Goal: Task Accomplishment & Management: Manage account settings

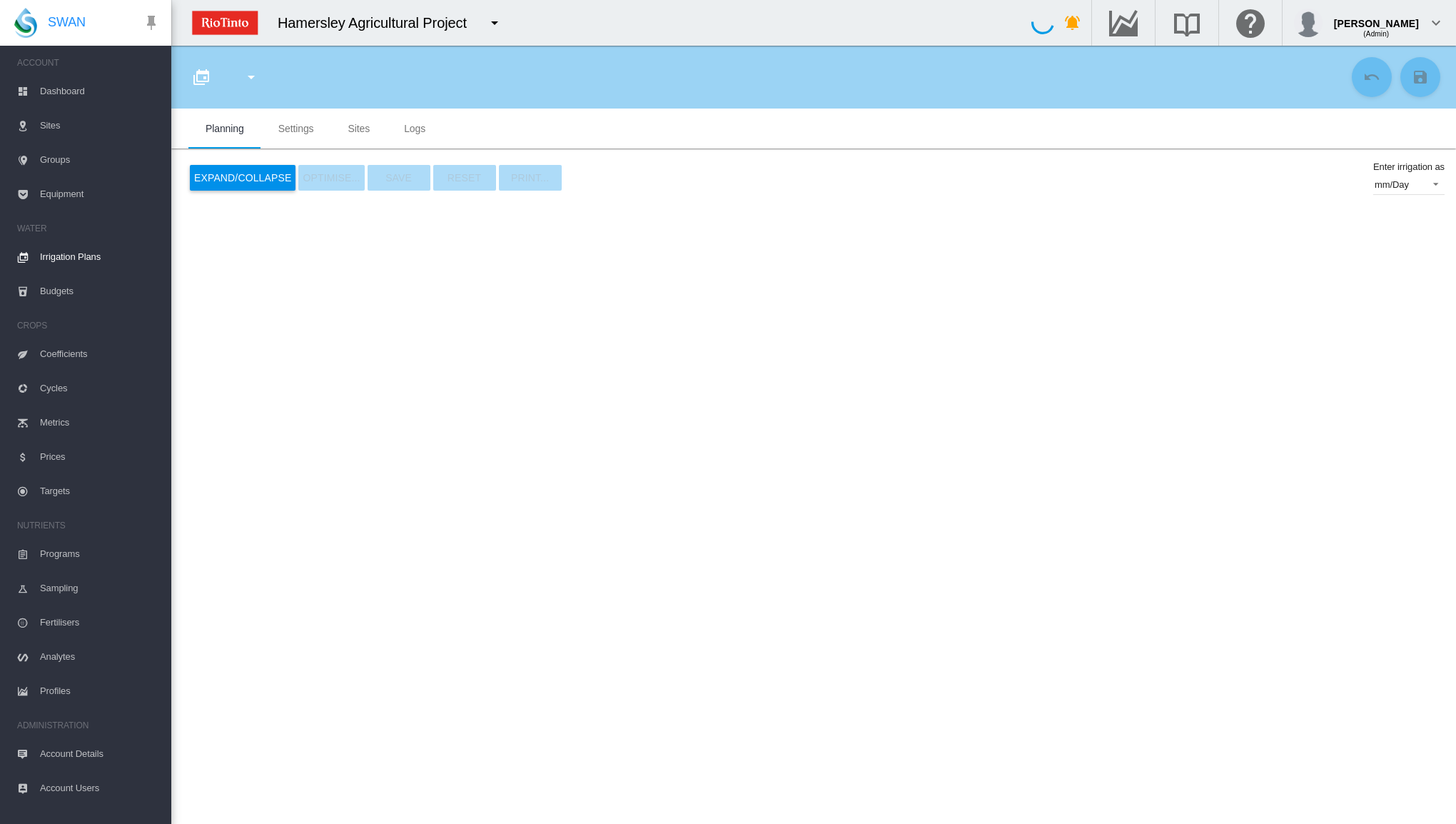
type input "**********"
type input "*"
type input "*****"
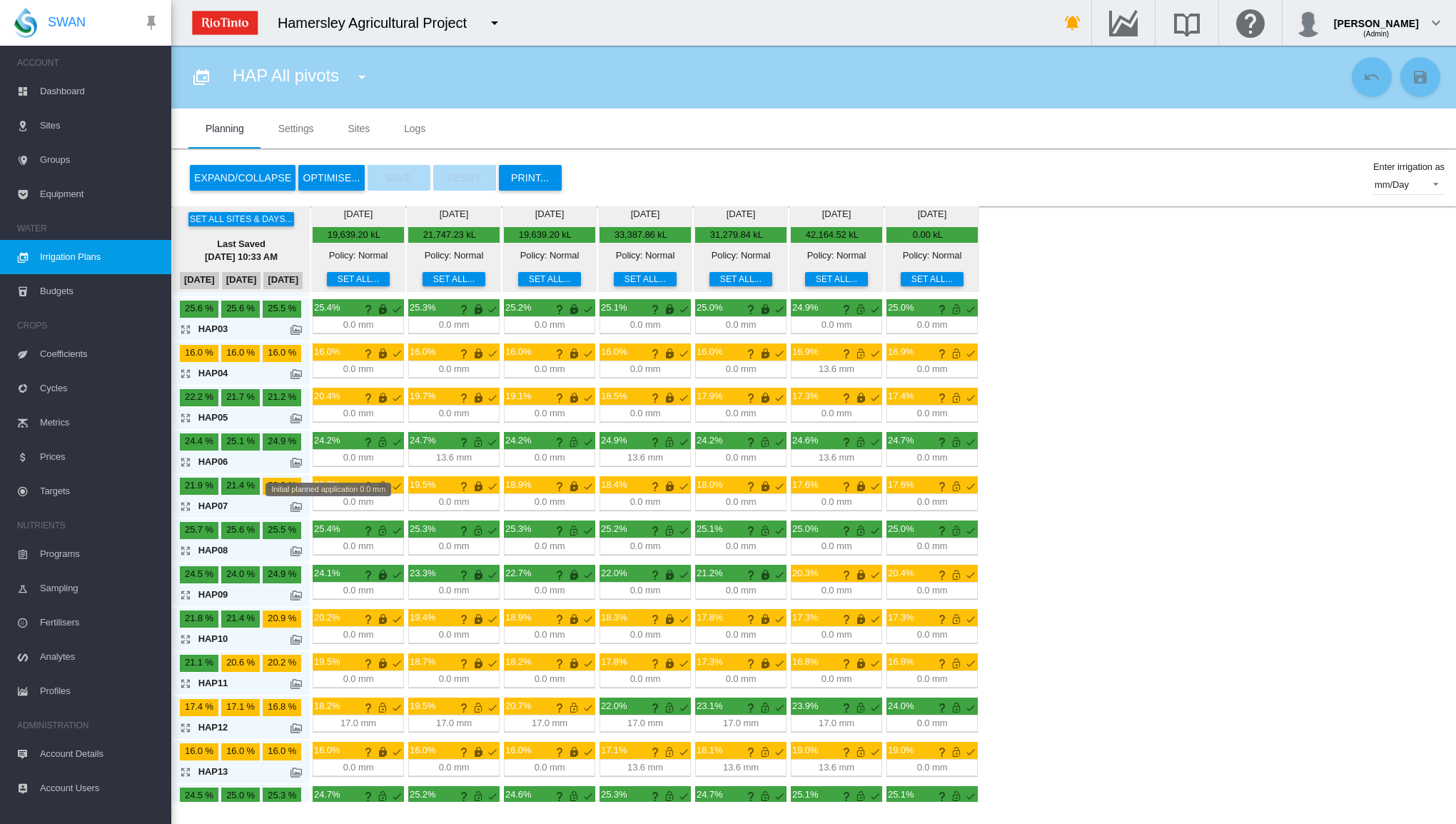
scroll to position [143, 0]
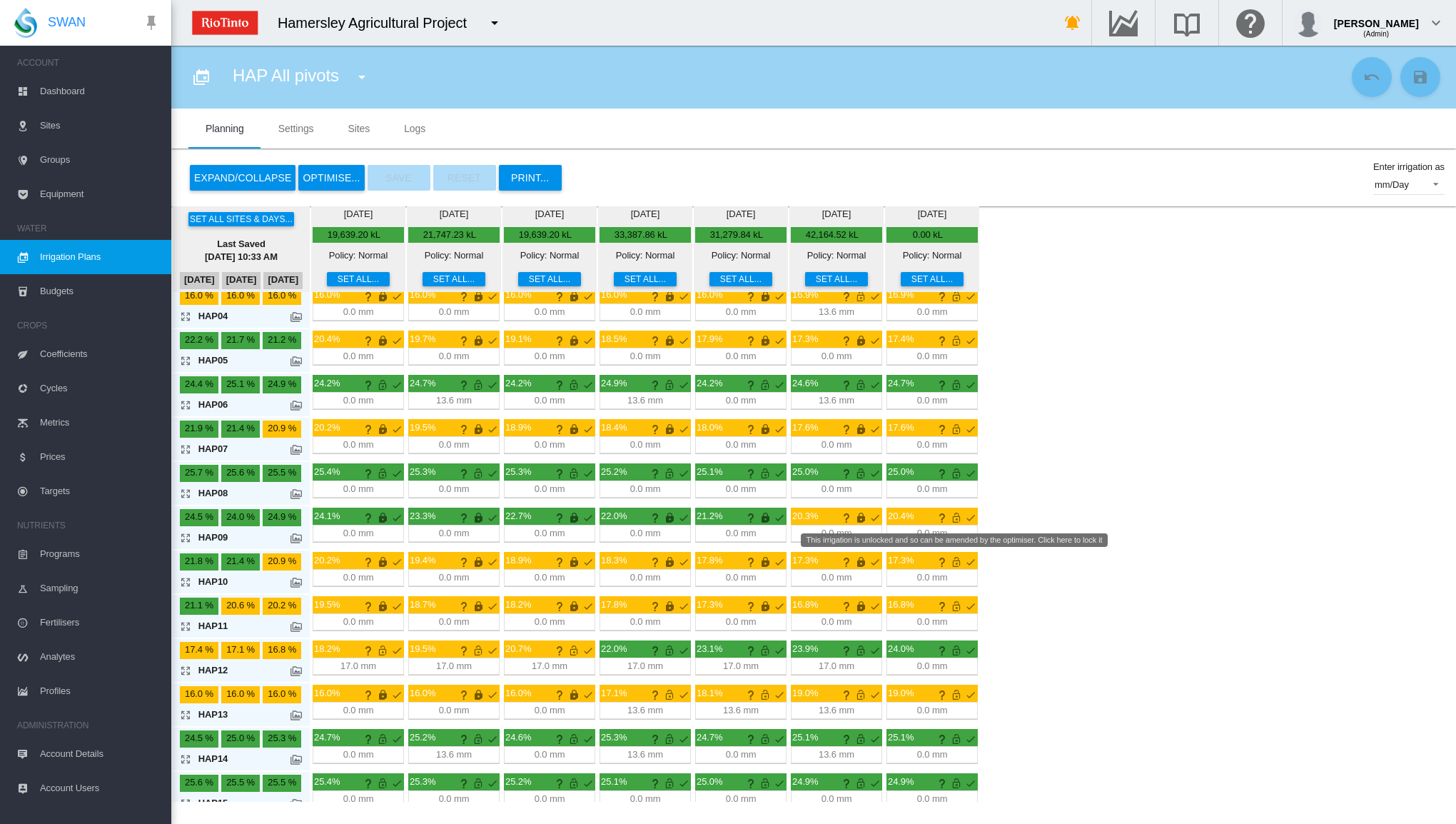
click at [954, 510] on md-icon "This irrigation is unlocked and so can be amended by the optimiser. Click here …" at bounding box center [956, 518] width 17 height 17
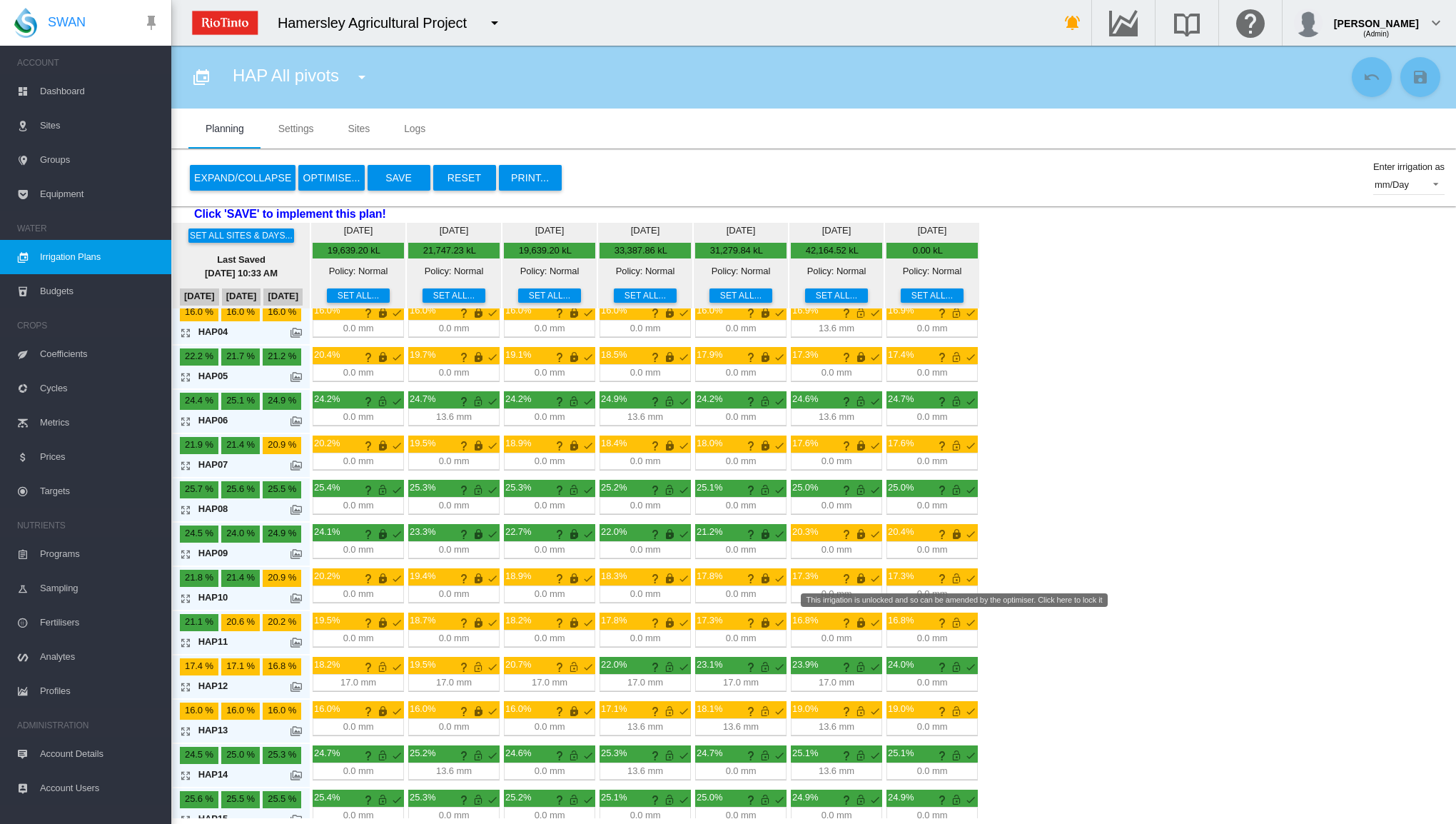
click at [949, 575] on md-icon "This irrigation is unlocked and so can be amended by the optimiser. Click here …" at bounding box center [956, 578] width 17 height 17
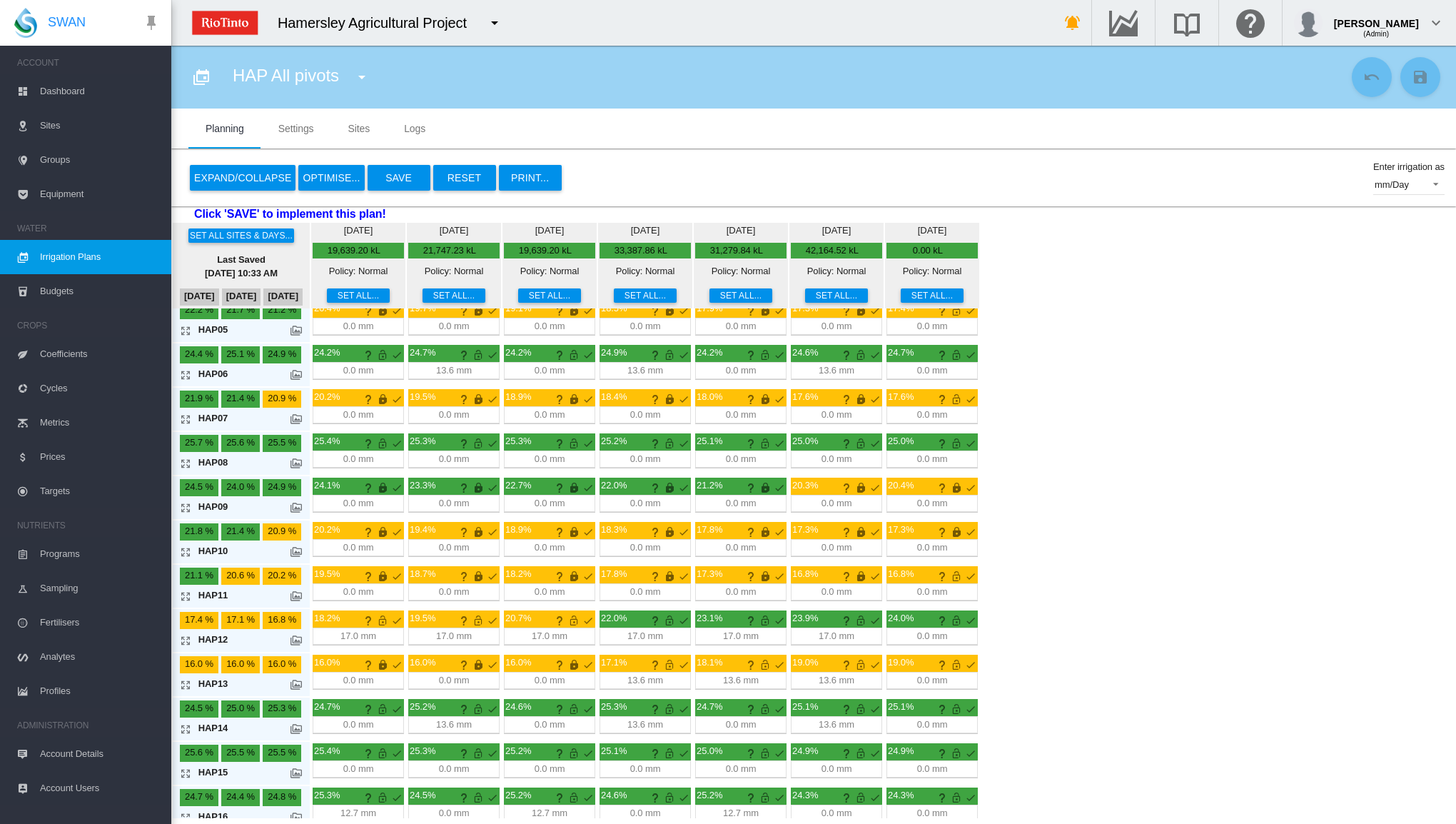
scroll to position [240, 0]
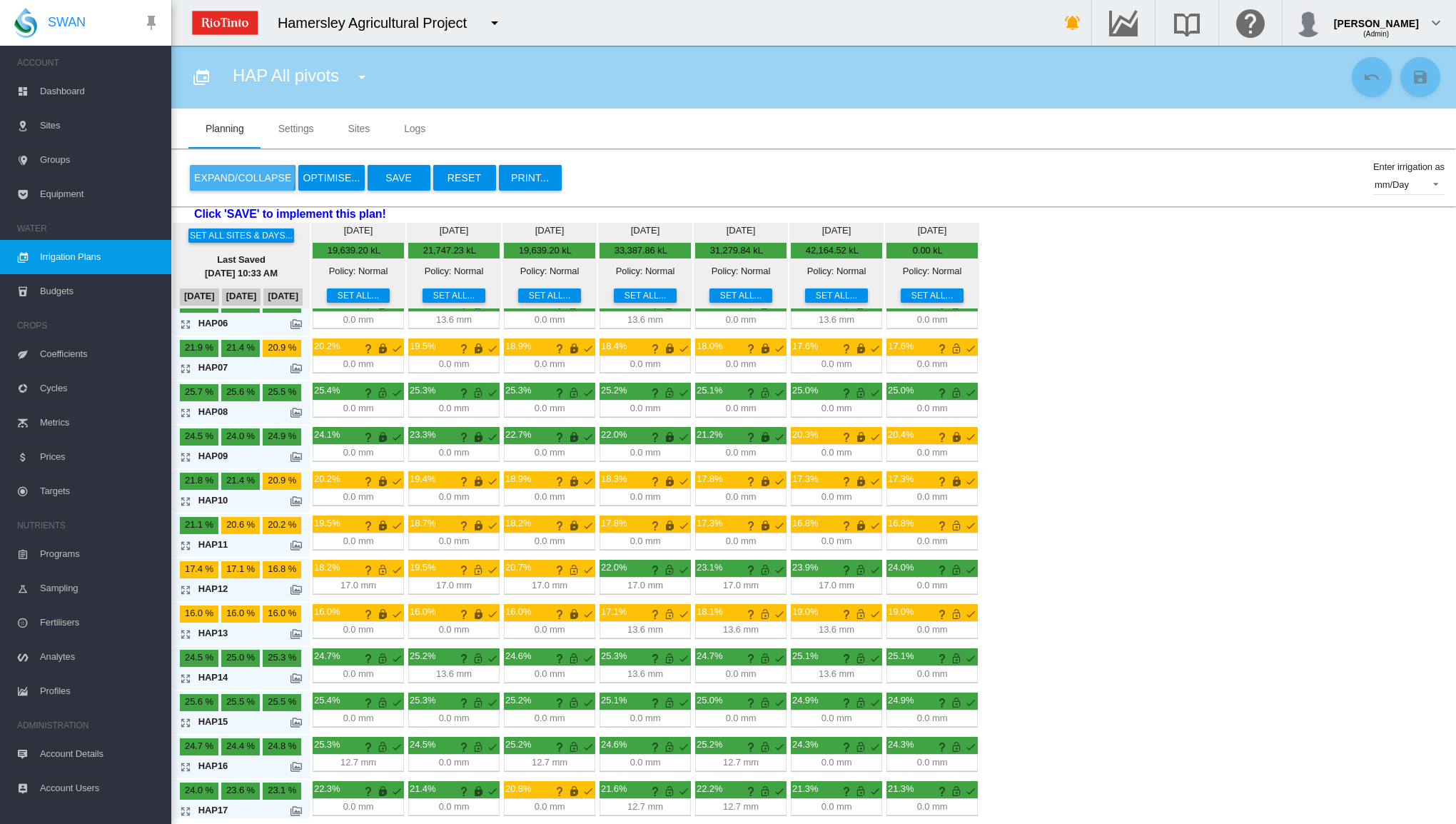
click at [241, 175] on button "Expand/Collapse" at bounding box center [243, 177] width 106 height 26
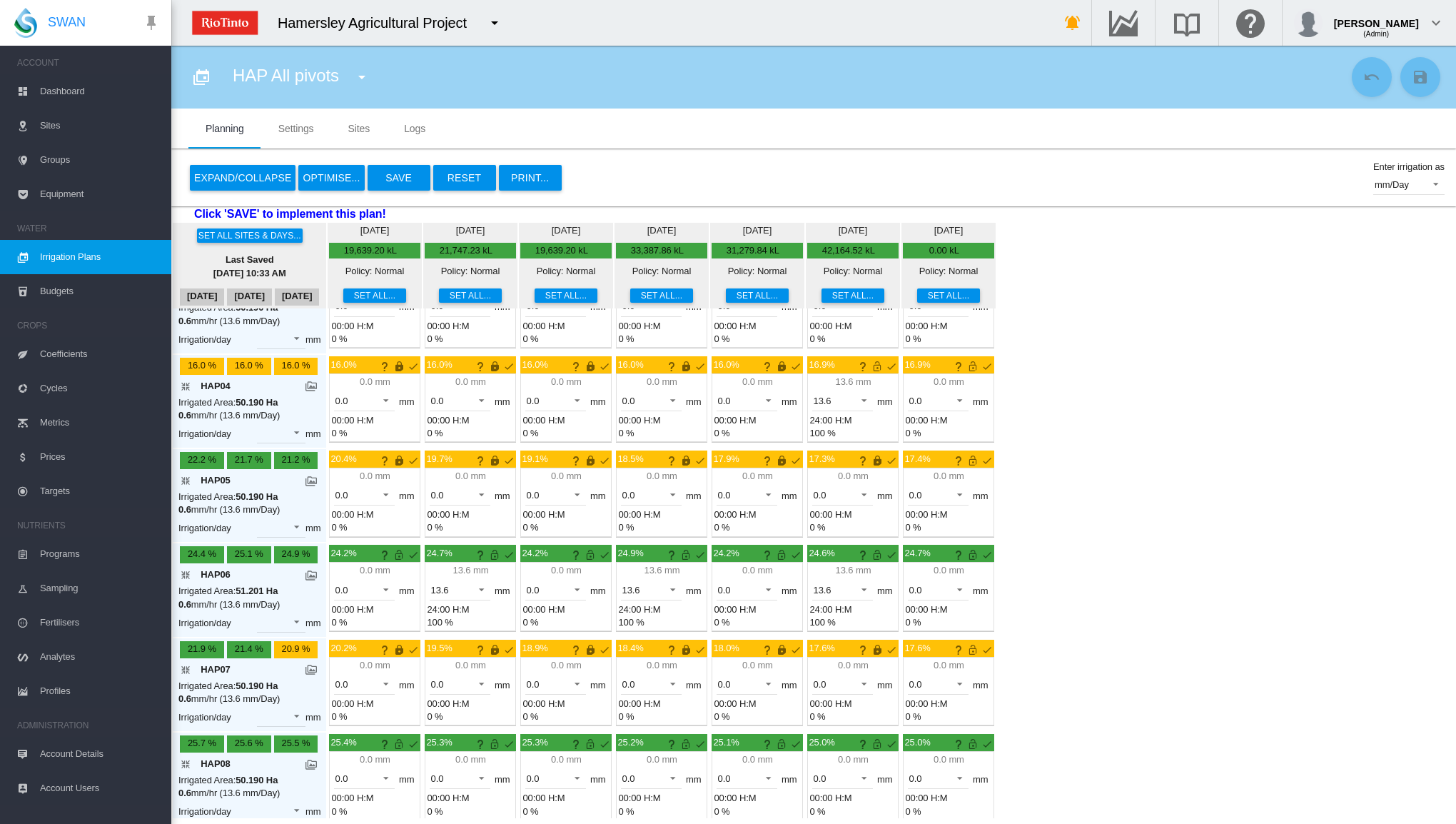
scroll to position [456, 0]
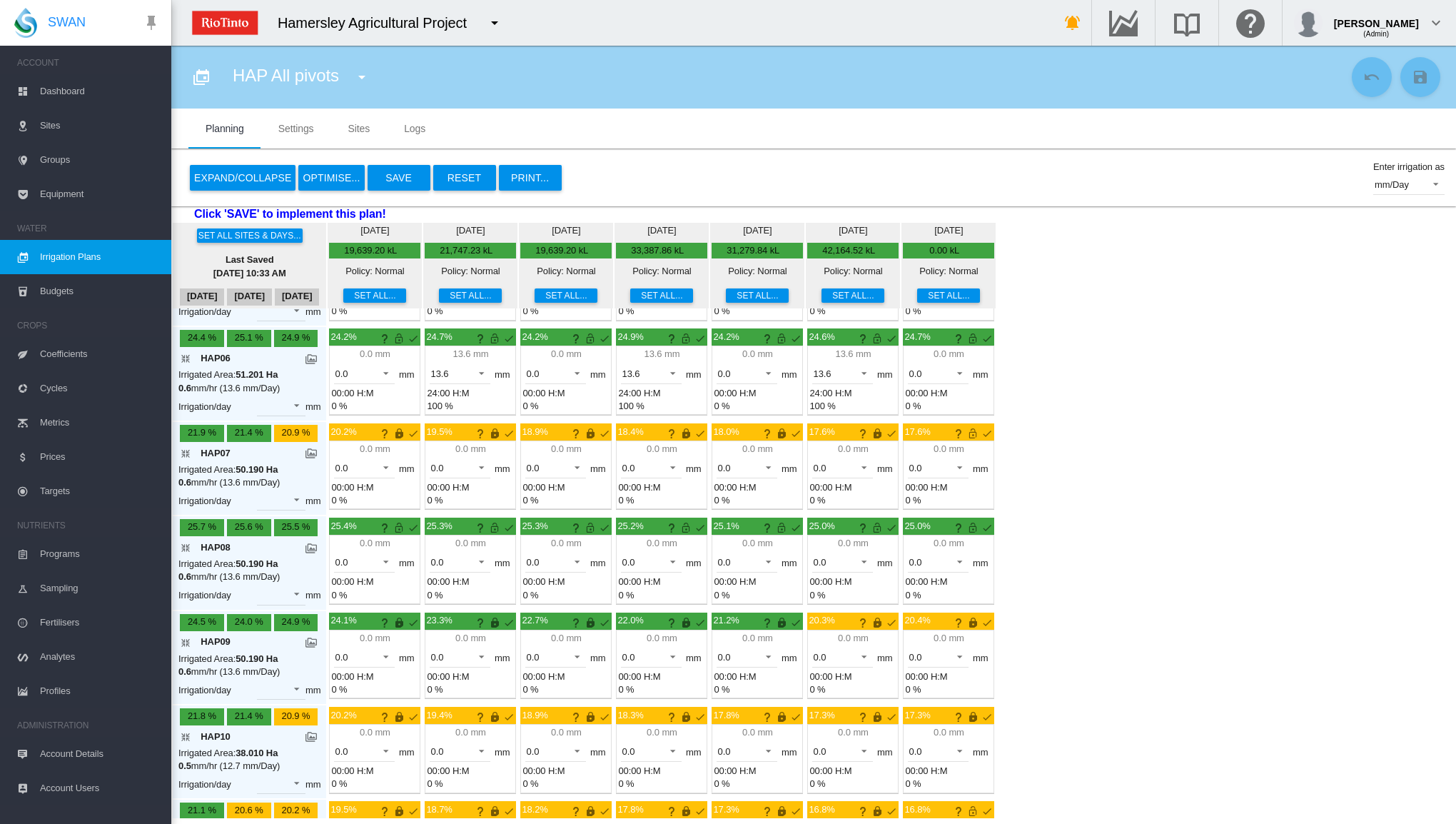
click at [631, 174] on div "Expand/Collapse OPTIMISE... Save Reset PRINT... Enter irrigation as mm/Day mm/D…" at bounding box center [813, 177] width 1262 height 34
click at [312, 173] on button "OPTIMISE..." at bounding box center [331, 177] width 65 height 26
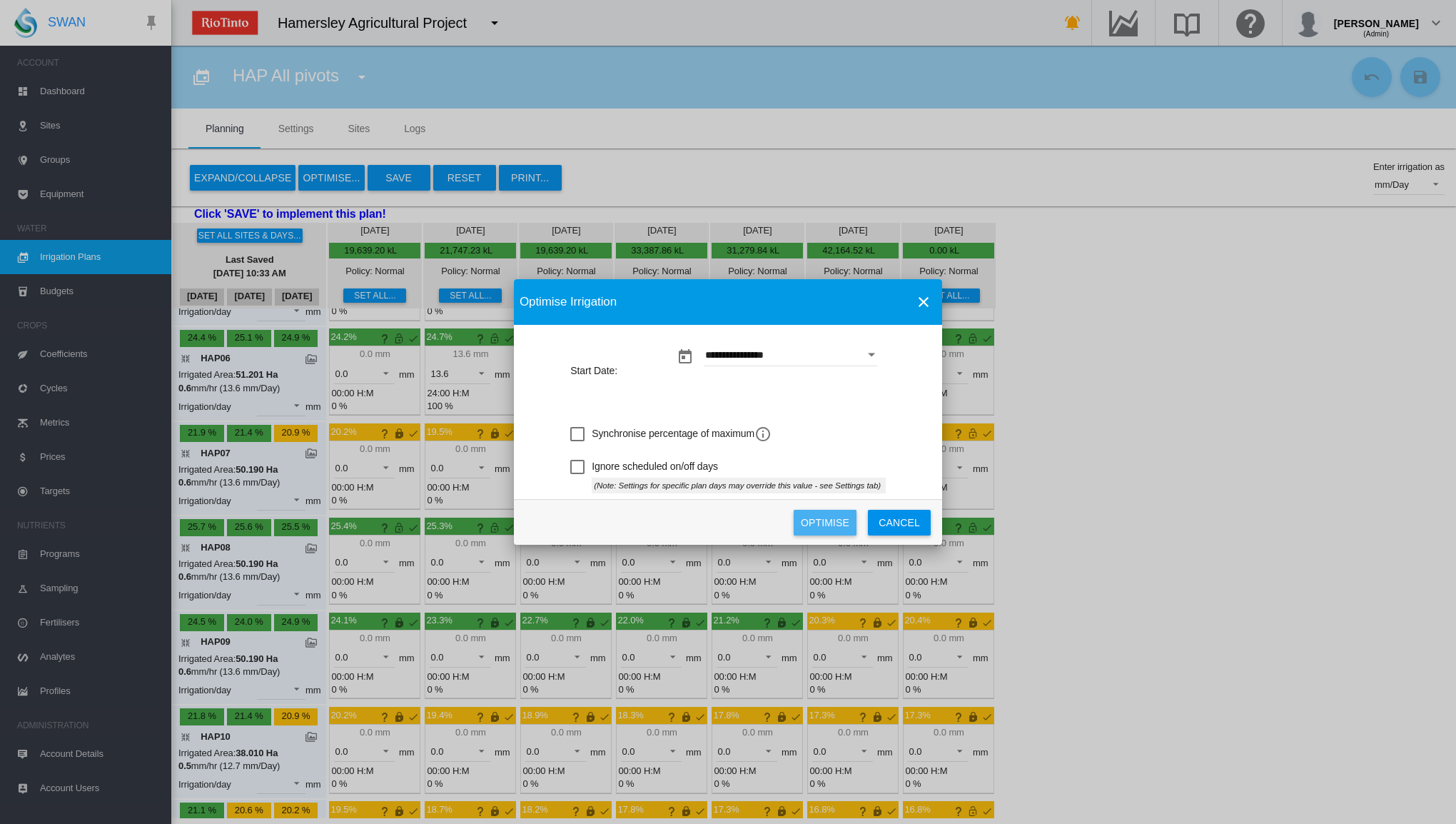
click at [832, 526] on button "Optimise" at bounding box center [825, 522] width 63 height 26
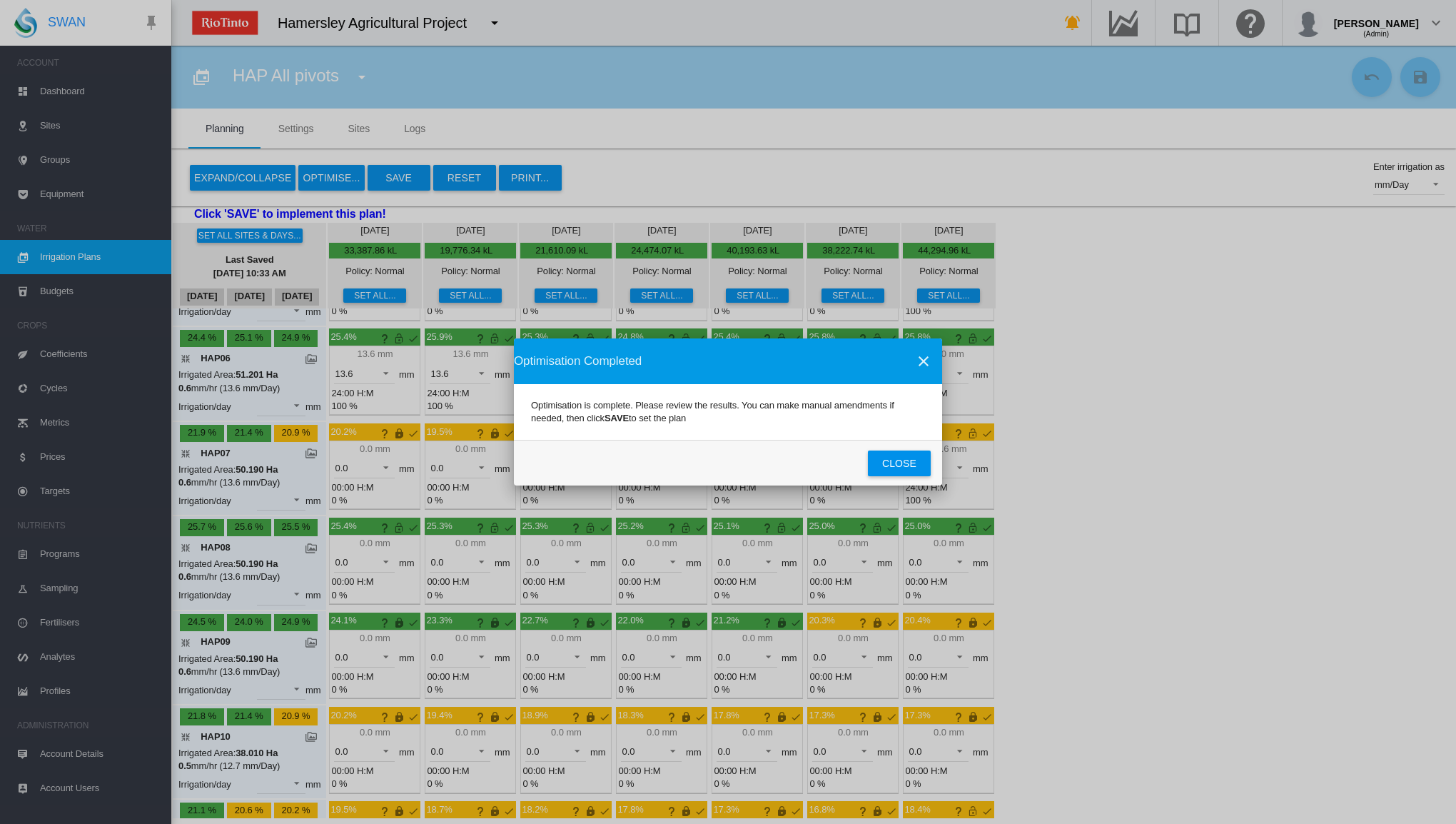
click at [905, 456] on button "Close" at bounding box center [899, 464] width 63 height 26
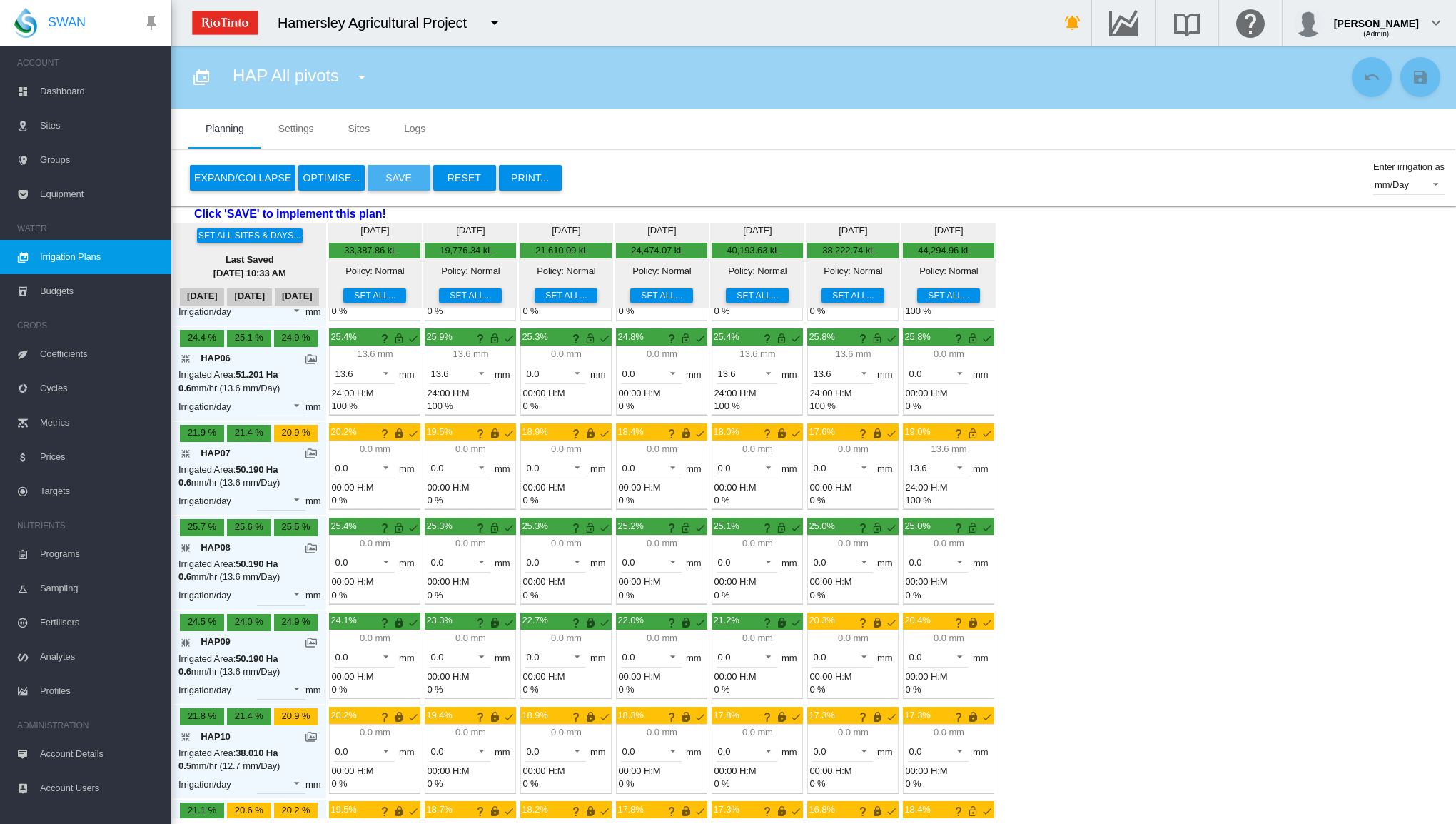
click at [394, 183] on button "Save" at bounding box center [399, 177] width 63 height 26
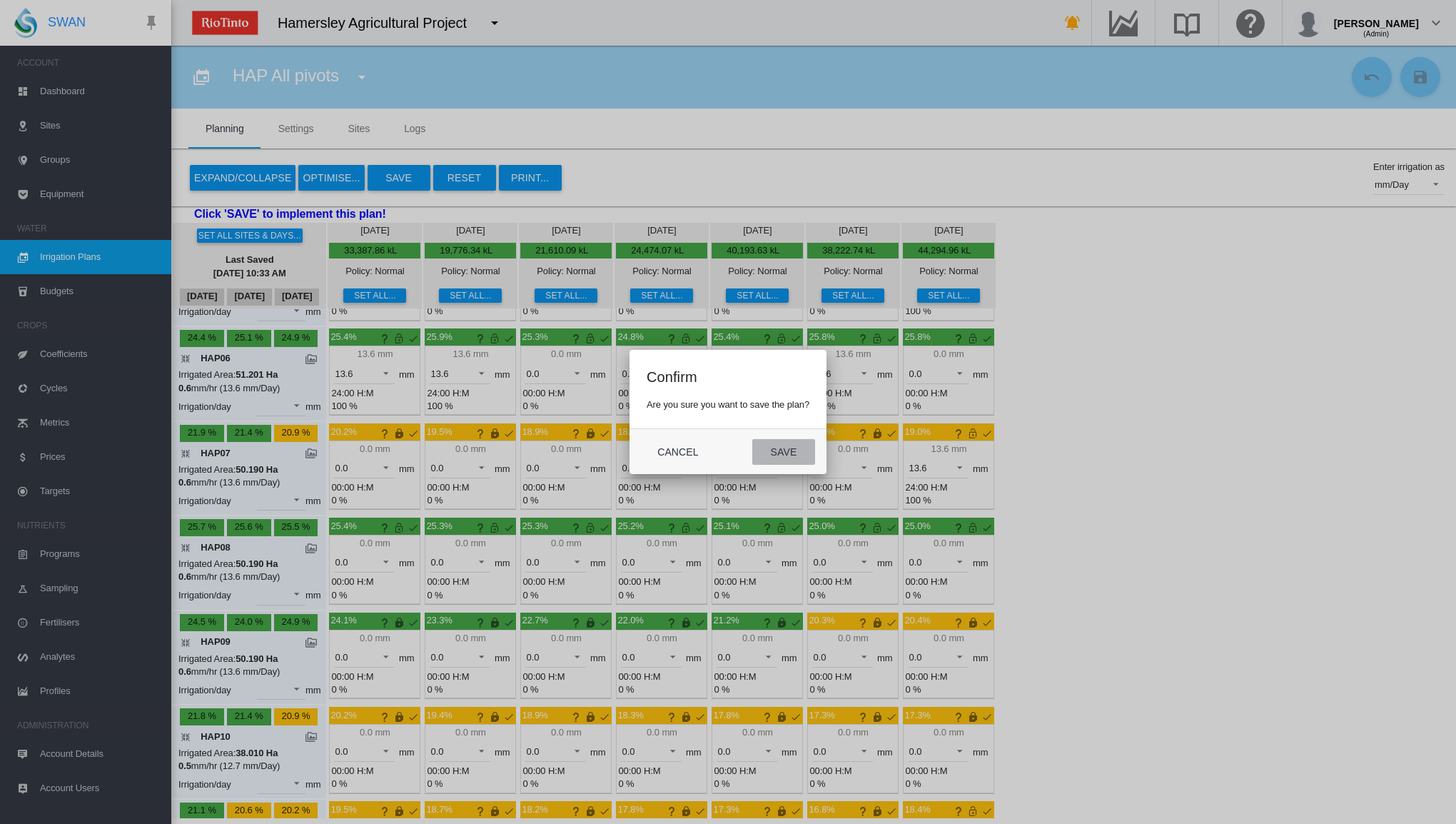
click at [794, 452] on button "Save" at bounding box center [783, 452] width 63 height 26
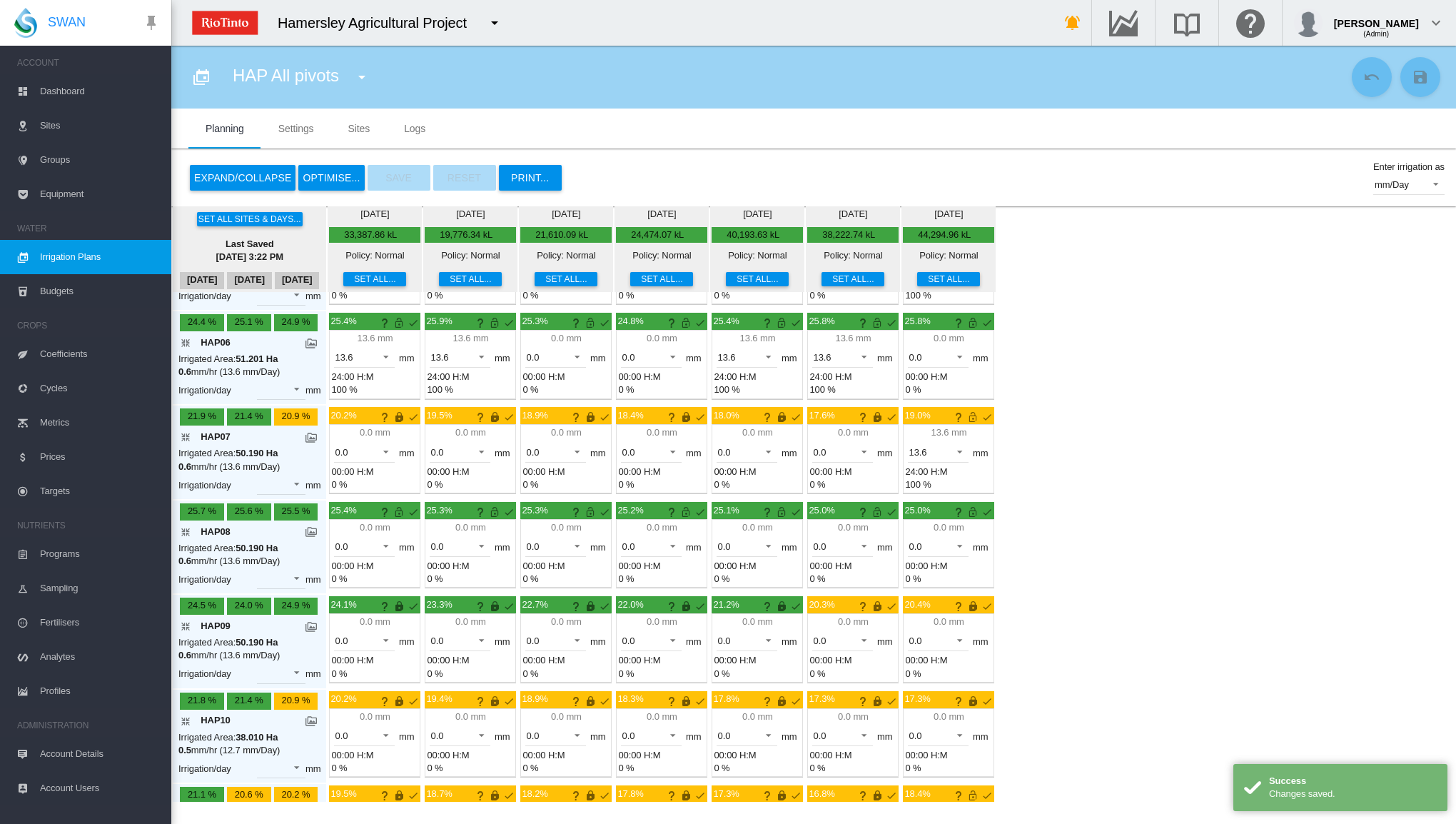
click at [237, 178] on button "Expand/Collapse" at bounding box center [243, 177] width 106 height 26
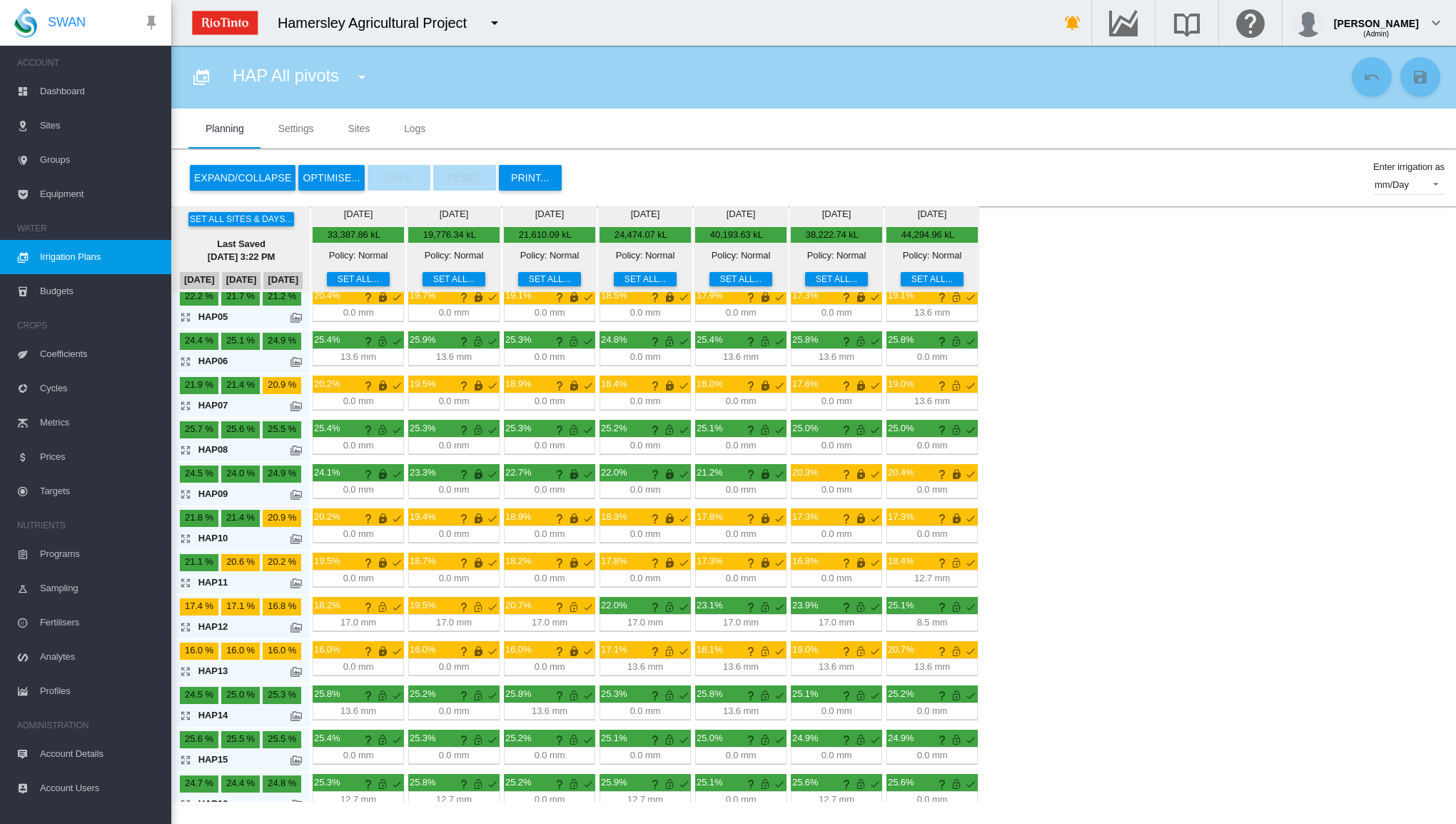
scroll to position [0, 0]
